Goal: Information Seeking & Learning: Learn about a topic

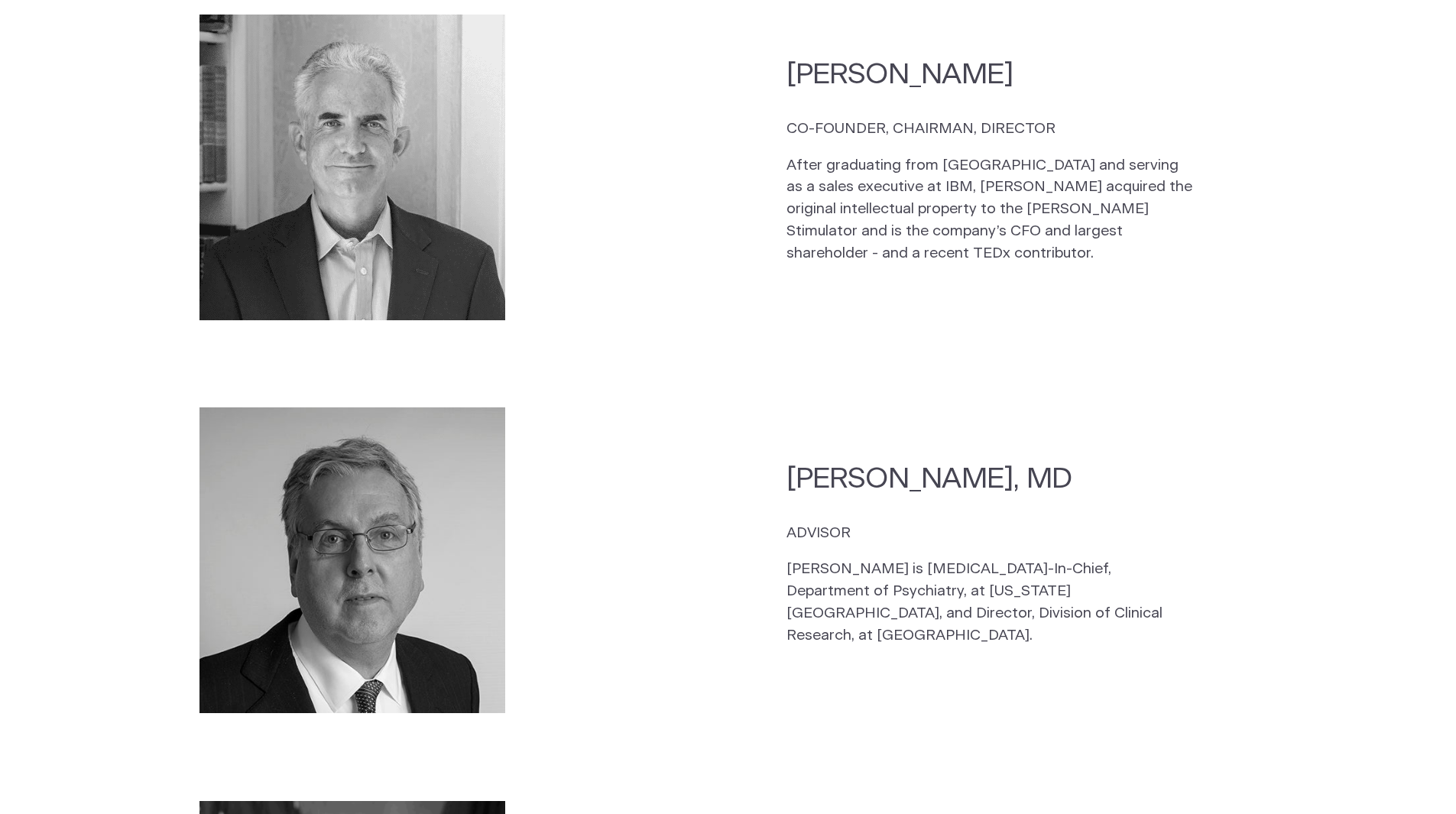
scroll to position [2370, 0]
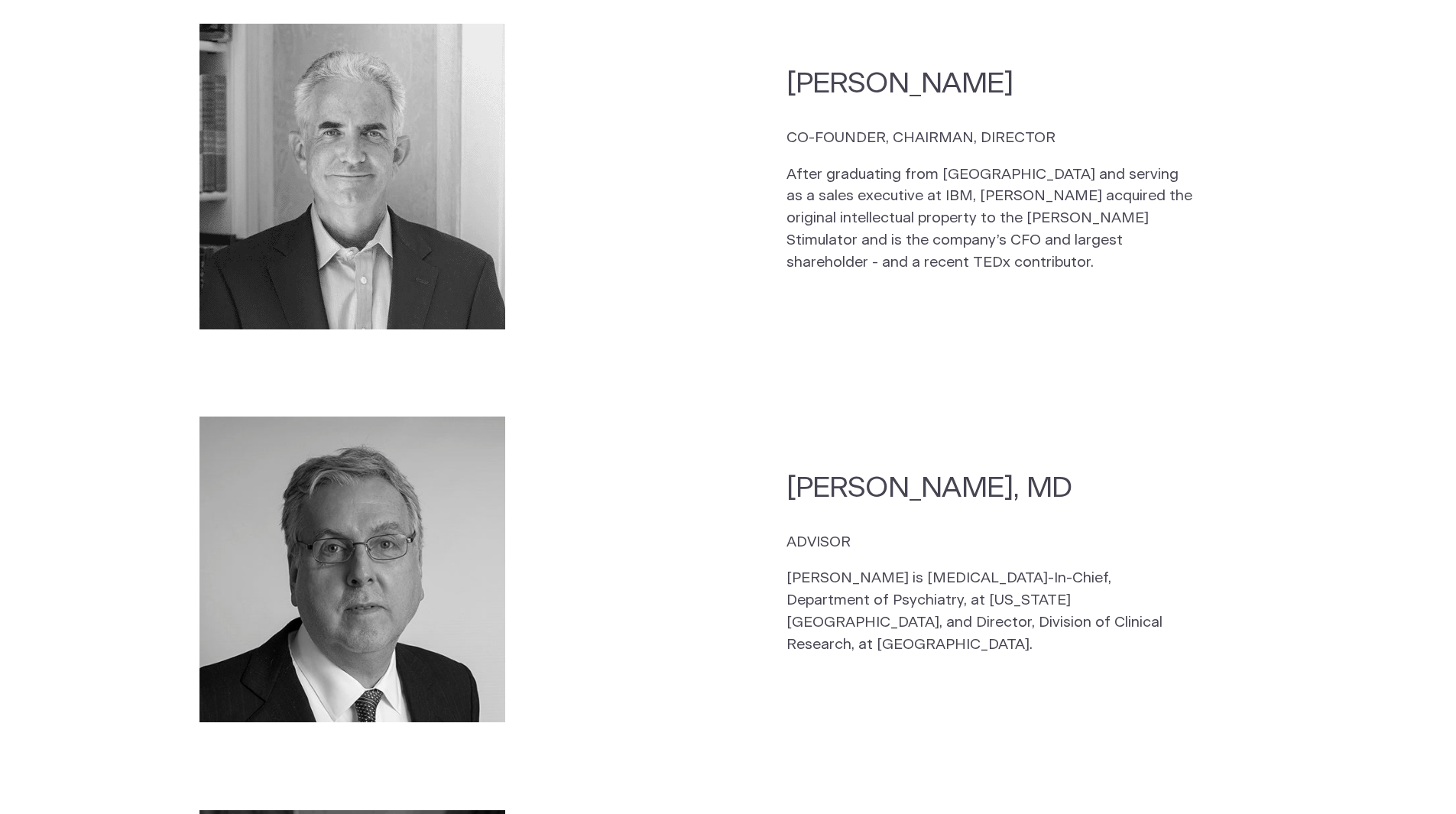
drag, startPoint x: 774, startPoint y: 474, endPoint x: 1202, endPoint y: 615, distance: 450.6
click at [1202, 615] on section "[PERSON_NAME], MD ADVISOR [PERSON_NAME] is [MEDICAL_DATA]-In-Chief, Department …" at bounding box center [728, 569] width 1174 height 334
click at [1203, 615] on div "[PERSON_NAME], MD ADVISOR [PERSON_NAME] is [MEDICAL_DATA]-In-Chief, Department …" at bounding box center [1021, 570] width 470 height 203
drag, startPoint x: 952, startPoint y: 524, endPoint x: 1186, endPoint y: 603, distance: 247.0
click at [1186, 603] on div "[PERSON_NAME], MD ADVISOR [PERSON_NAME] is [MEDICAL_DATA]-In-Chief, Department …" at bounding box center [1021, 570] width 470 height 203
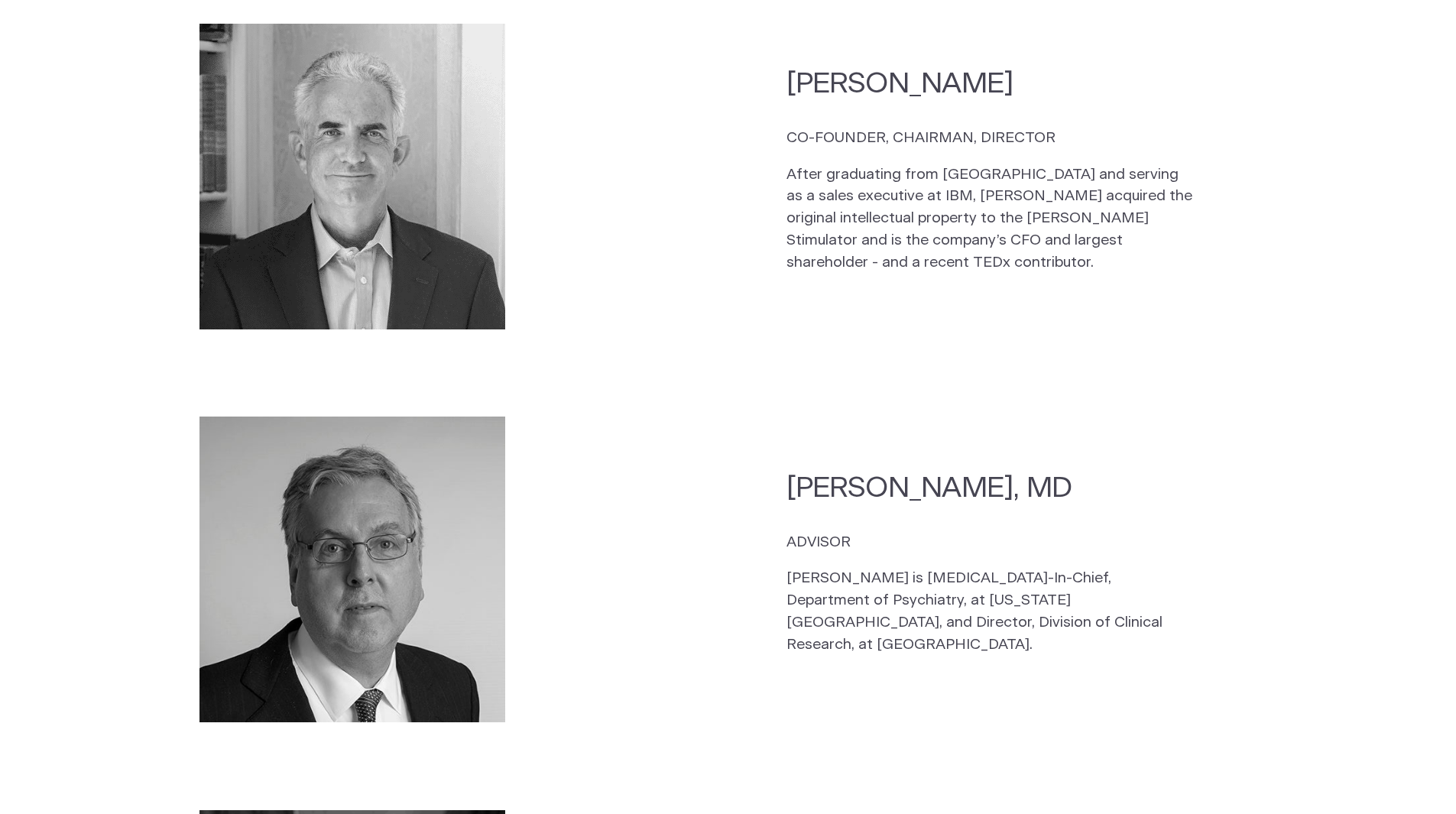
click at [1189, 603] on p "[PERSON_NAME] is [MEDICAL_DATA]-In-Chief, Department of Psychiatry, at [US_STAT…" at bounding box center [992, 612] width 412 height 88
click at [989, 622] on div "[PERSON_NAME], MD ADVISOR [PERSON_NAME] is [MEDICAL_DATA]-In-Chief, Department …" at bounding box center [1021, 570] width 470 height 203
drag, startPoint x: 871, startPoint y: 568, endPoint x: 1178, endPoint y: 600, distance: 308.7
click at [1179, 600] on p "[PERSON_NAME] is [MEDICAL_DATA]-In-Chief, Department of Psychiatry, at [US_STAT…" at bounding box center [992, 612] width 412 height 88
click at [1178, 600] on p "[PERSON_NAME] is [MEDICAL_DATA]-In-Chief, Department of Psychiatry, at [US_STAT…" at bounding box center [992, 612] width 412 height 88
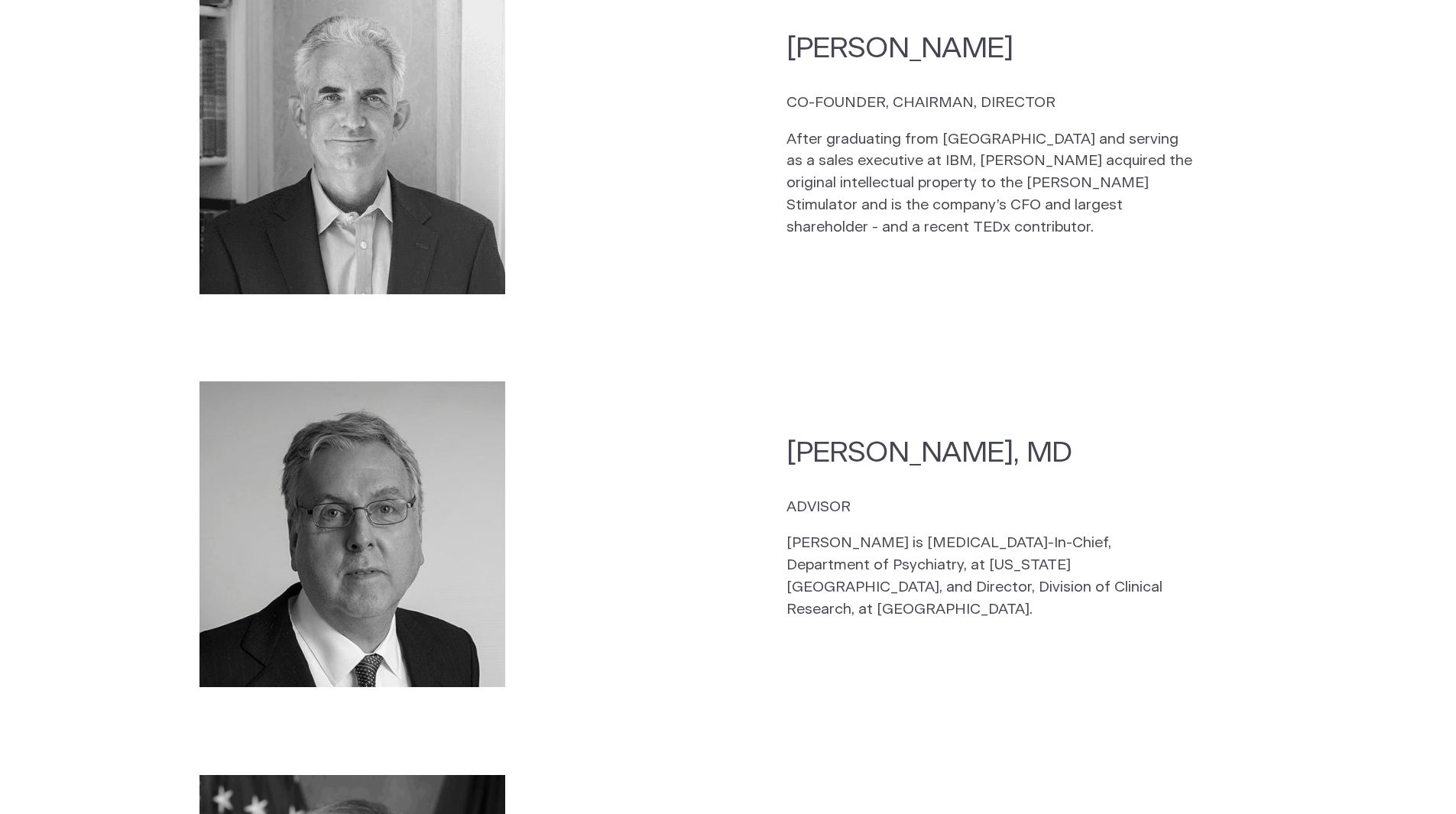
scroll to position [2523, 0]
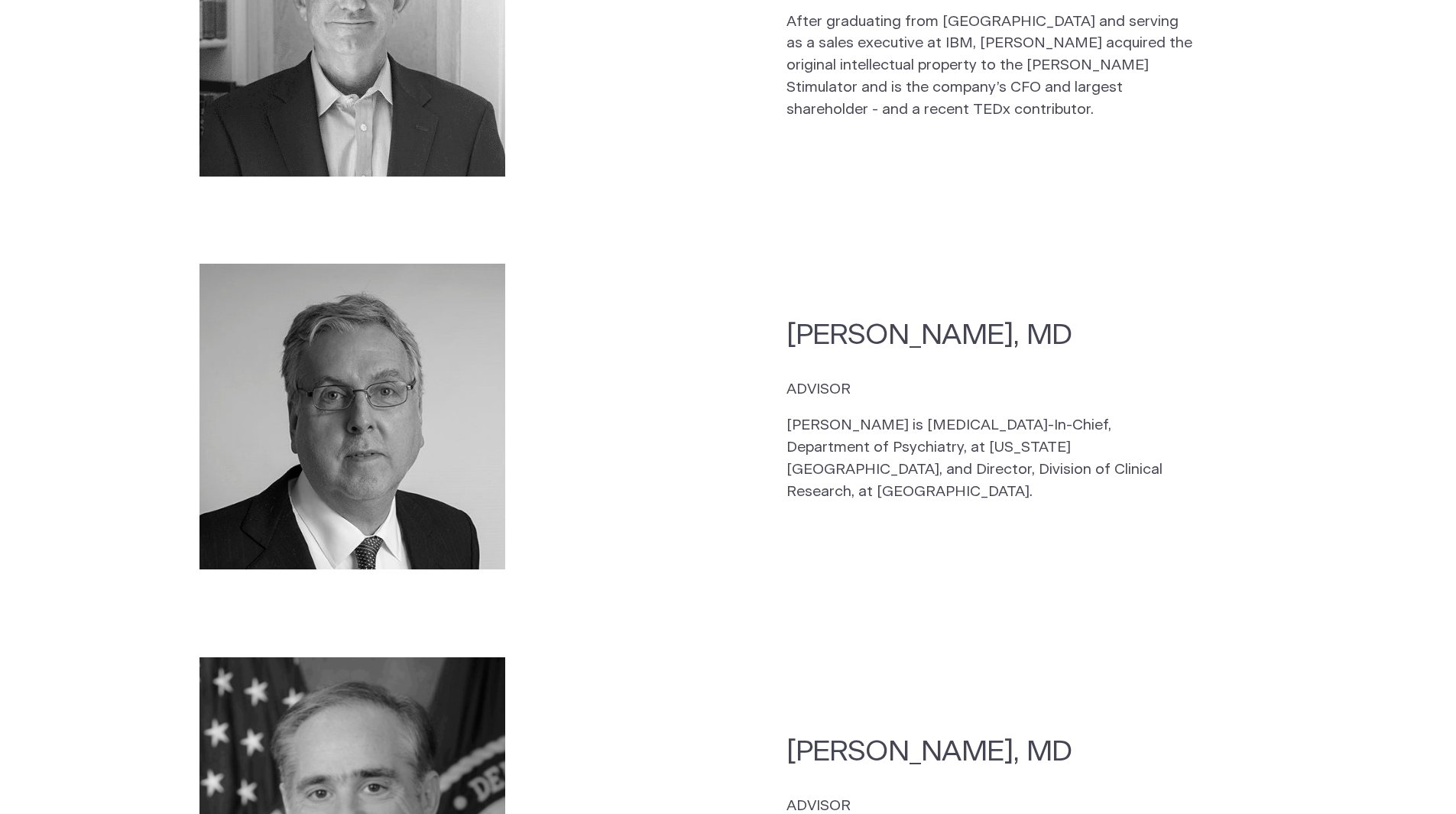
drag, startPoint x: 797, startPoint y: 437, endPoint x: 1431, endPoint y: 605, distance: 655.9
click at [1431, 605] on section "CEO [PERSON_NAME] CO-FOUNDER, CEO, DIRECTOR The son of a [DEMOGRAPHIC_DATA] Arm…" at bounding box center [728, 748] width 1456 height 3213
drag, startPoint x: 1264, startPoint y: 497, endPoint x: 1205, endPoint y: 491, distance: 59.3
click at [1262, 497] on section "[PERSON_NAME], MD ADVISOR [PERSON_NAME] is [MEDICAL_DATA]-In-Chief, Department …" at bounding box center [728, 417] width 1174 height 334
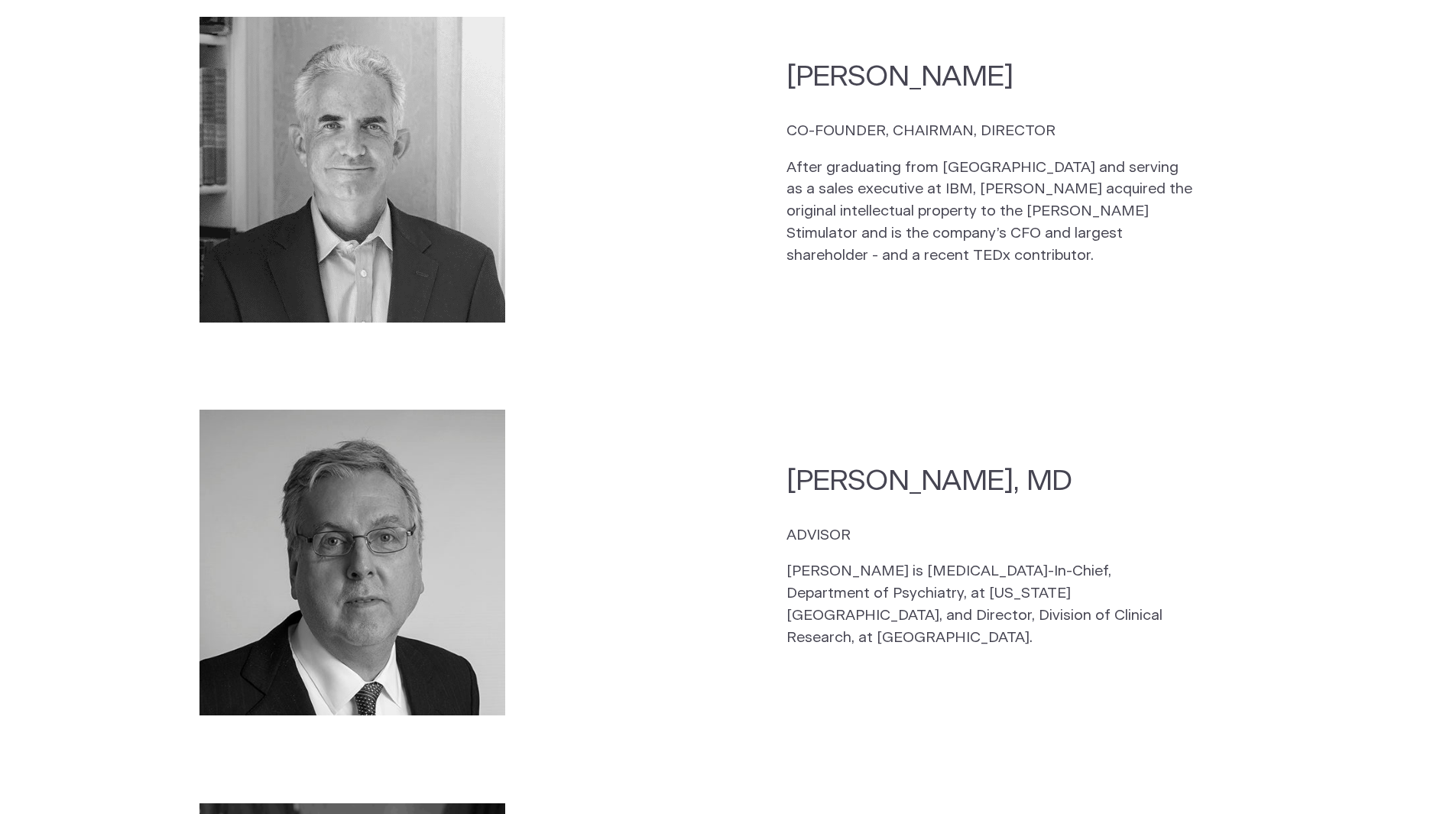
scroll to position [2141, 0]
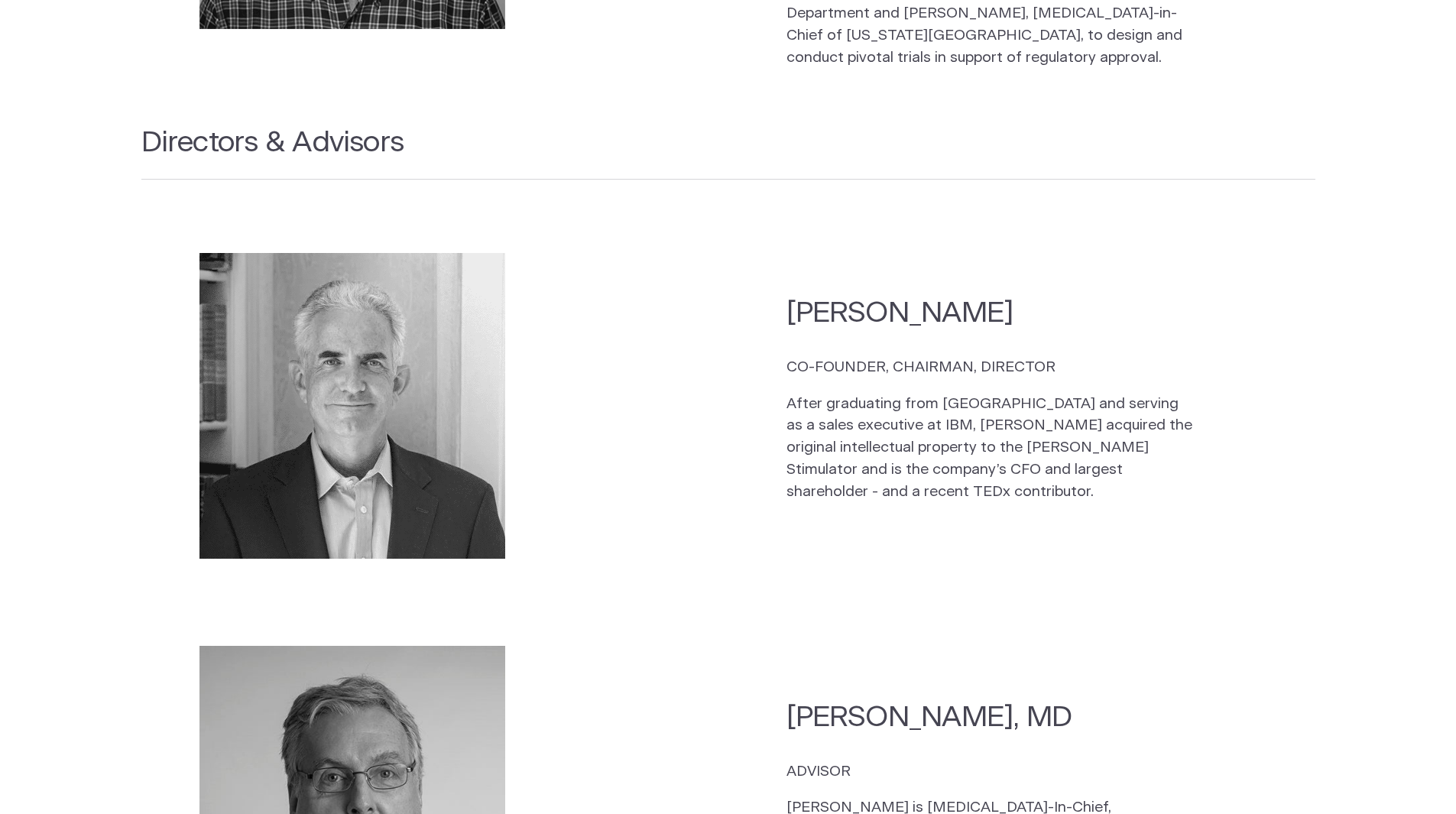
click at [691, 127] on h2 "Directors & Advisors" at bounding box center [728, 151] width 1174 height 57
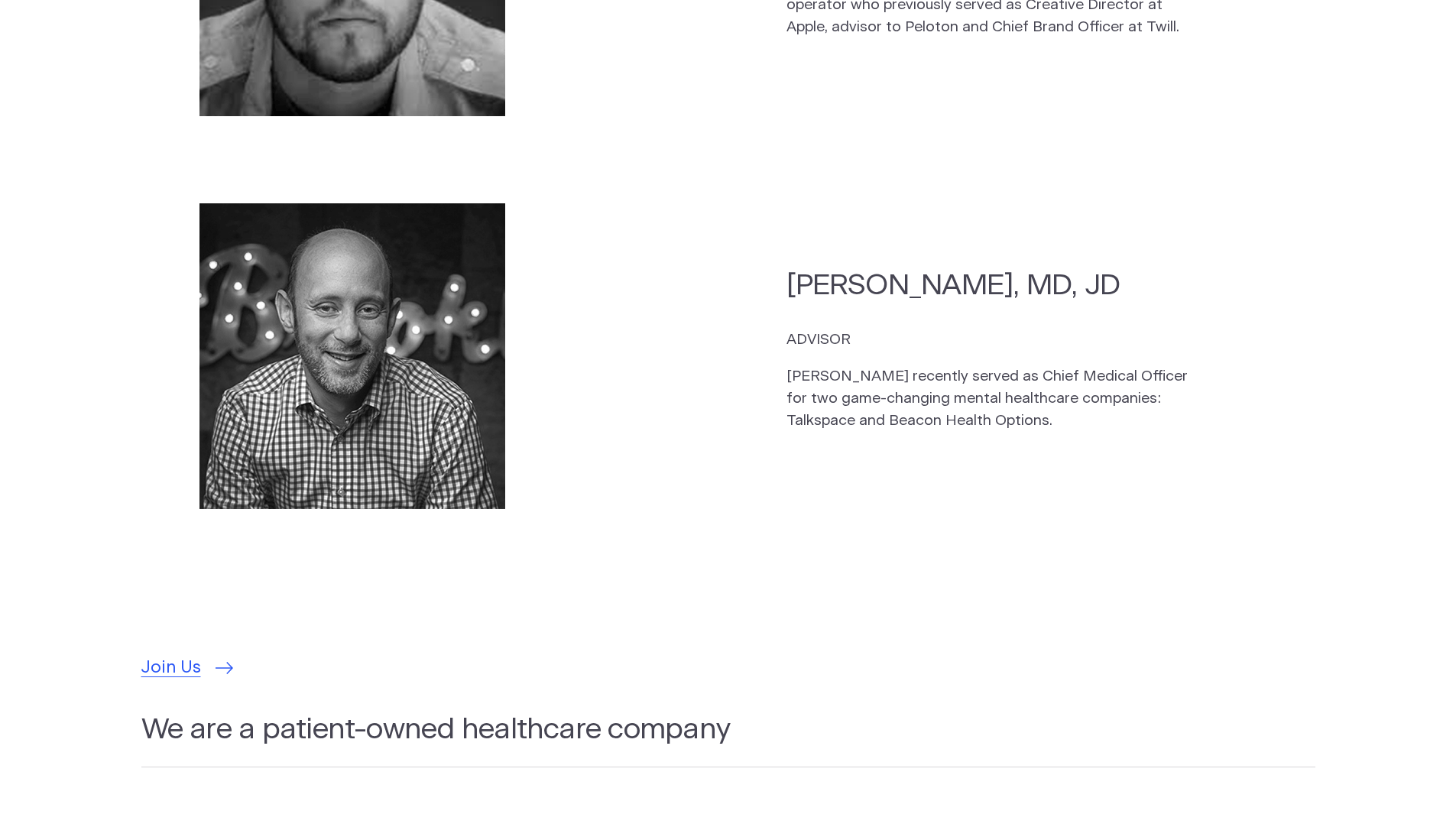
scroll to position [4053, 0]
